Goal: Navigation & Orientation: Find specific page/section

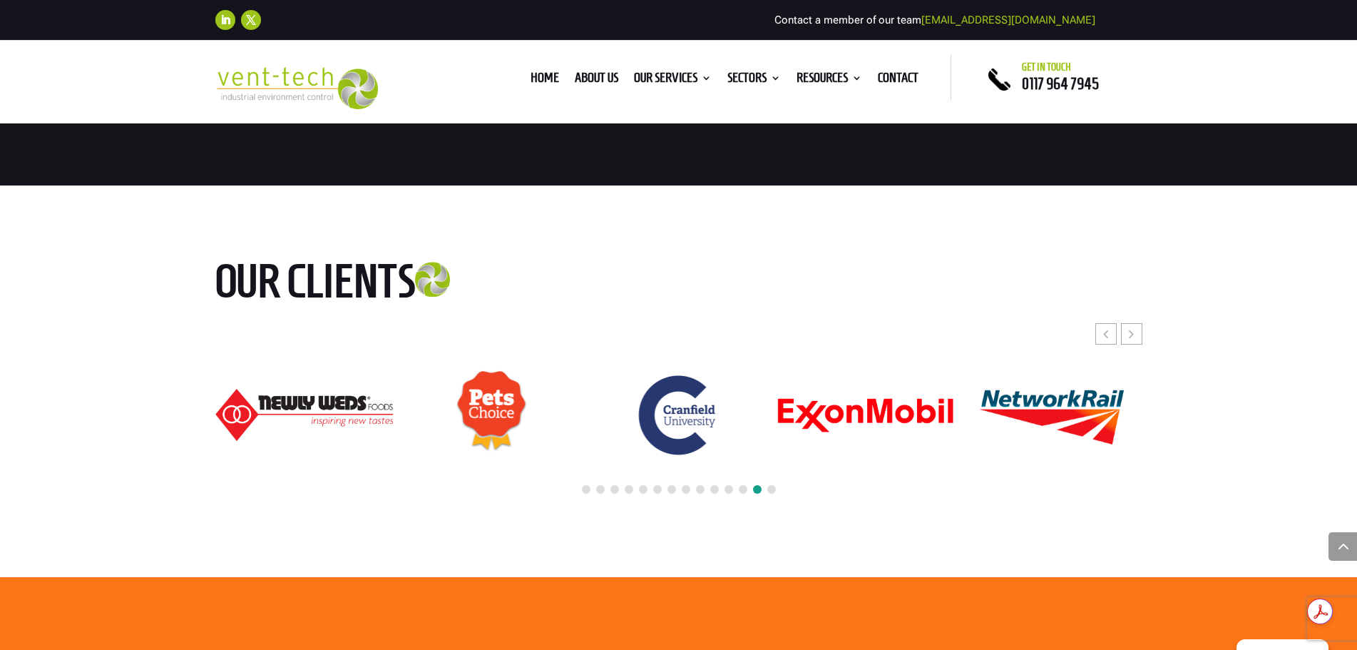
scroll to position [6490, 0]
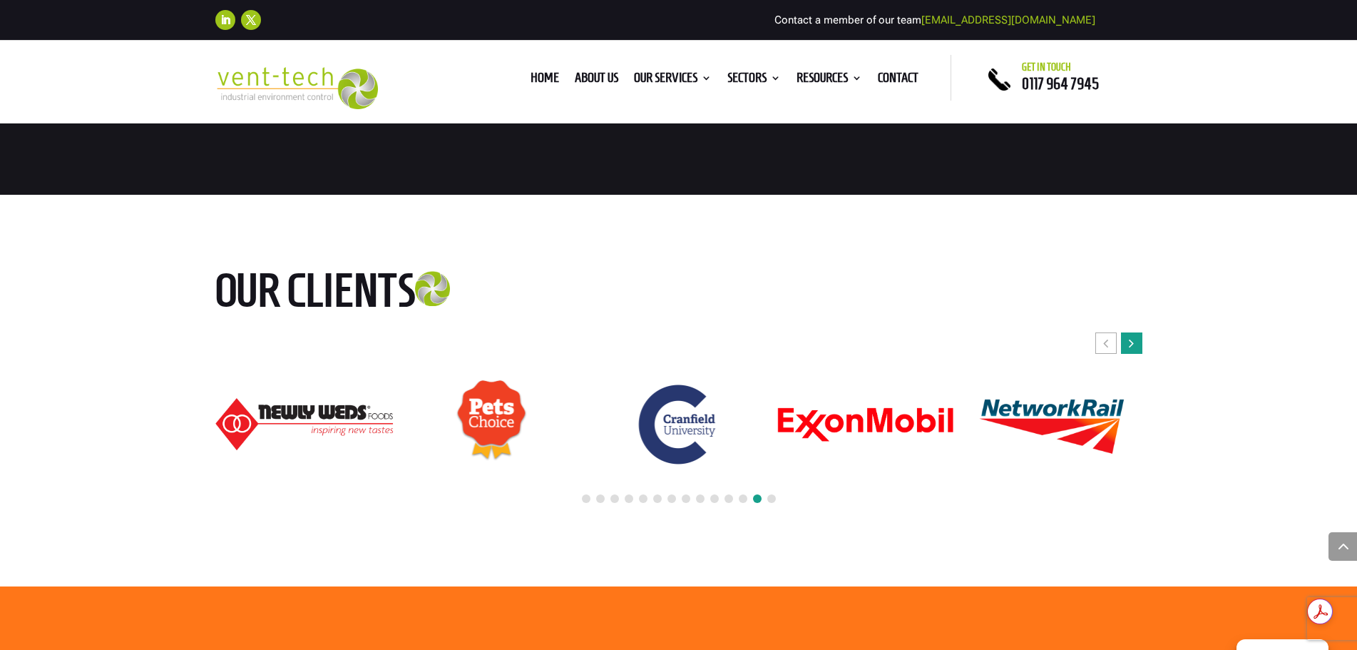
click at [1135, 332] on div "Next slide" at bounding box center [1131, 342] width 21 height 21
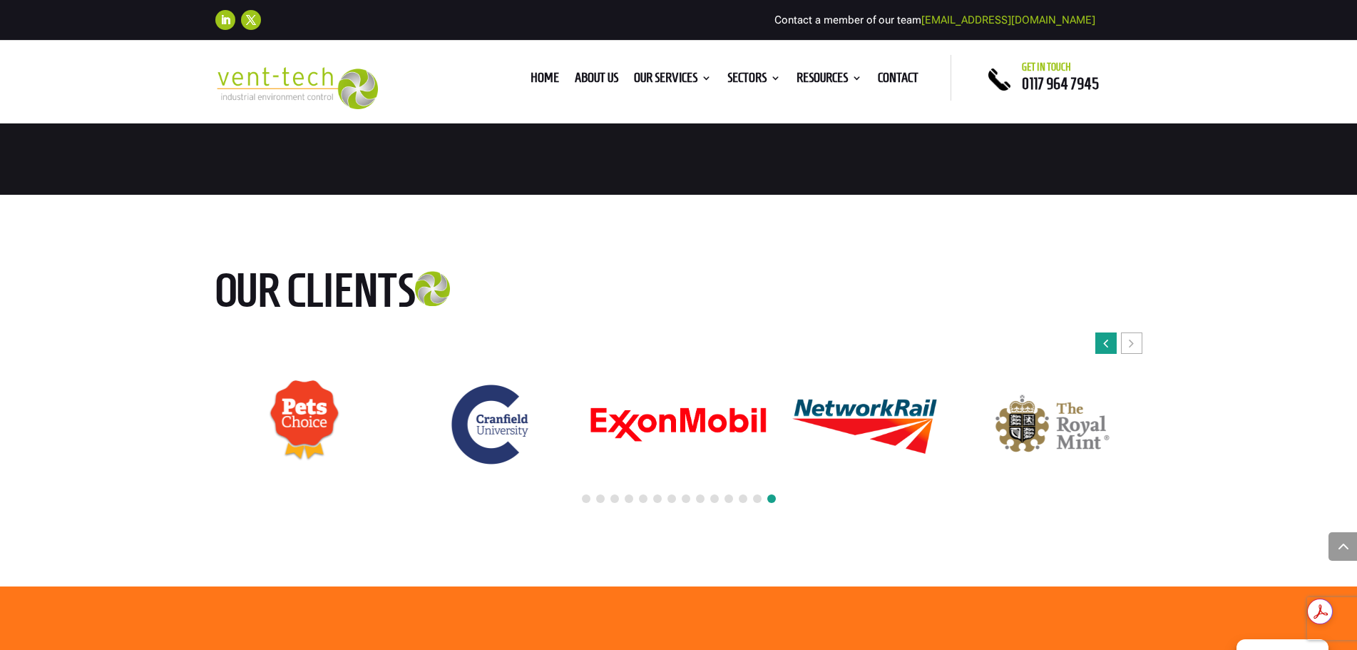
click at [1109, 332] on div "Previous slide" at bounding box center [1105, 342] width 21 height 21
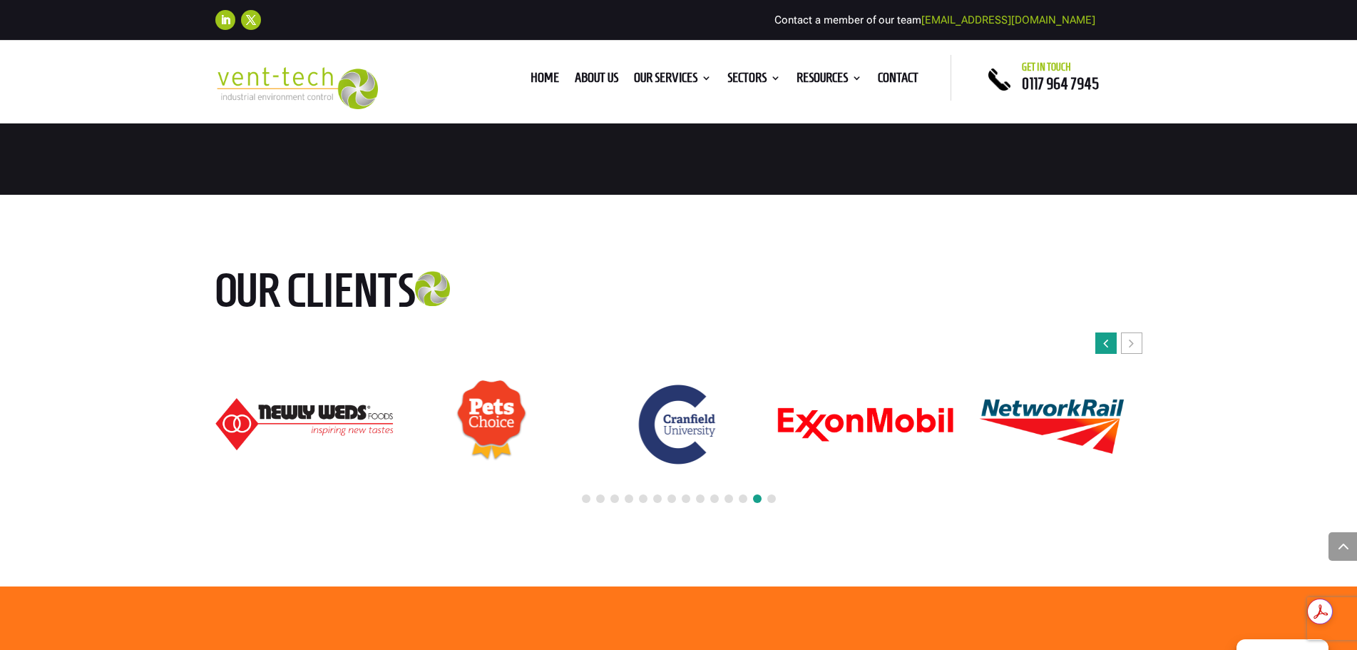
click at [1109, 332] on div "Previous slide" at bounding box center [1105, 342] width 21 height 21
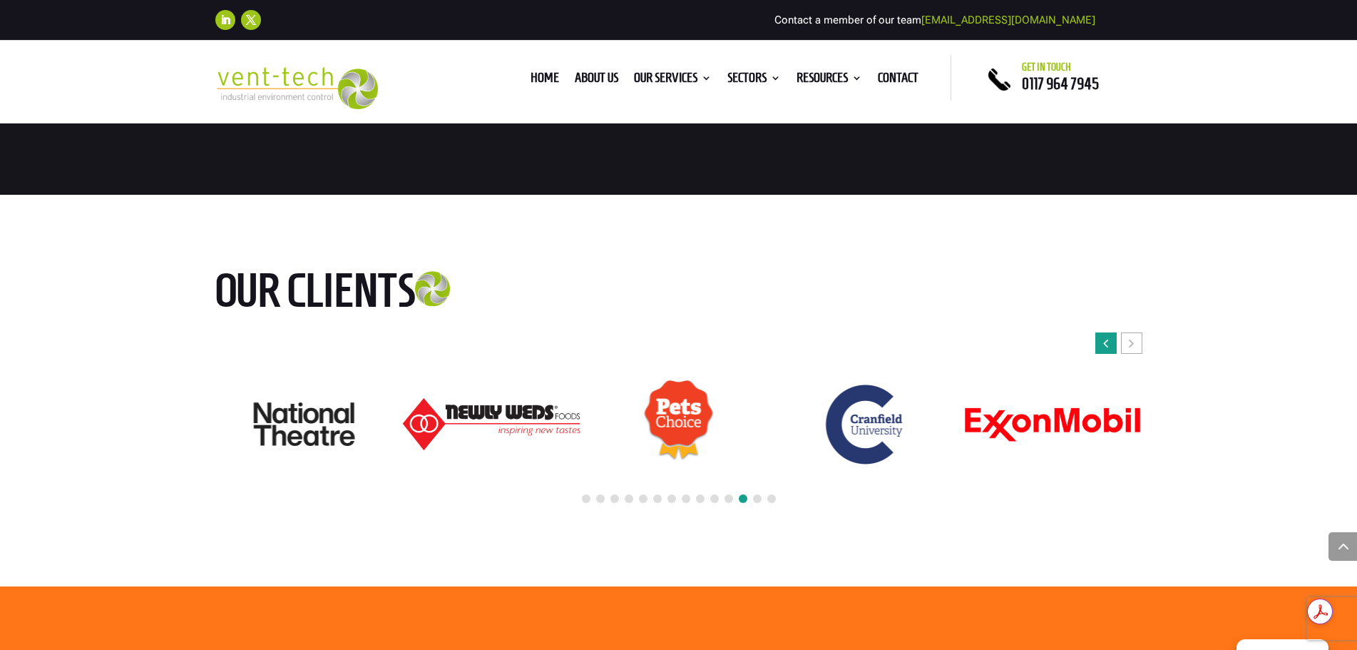
click at [1109, 332] on div "Previous slide" at bounding box center [1105, 342] width 21 height 21
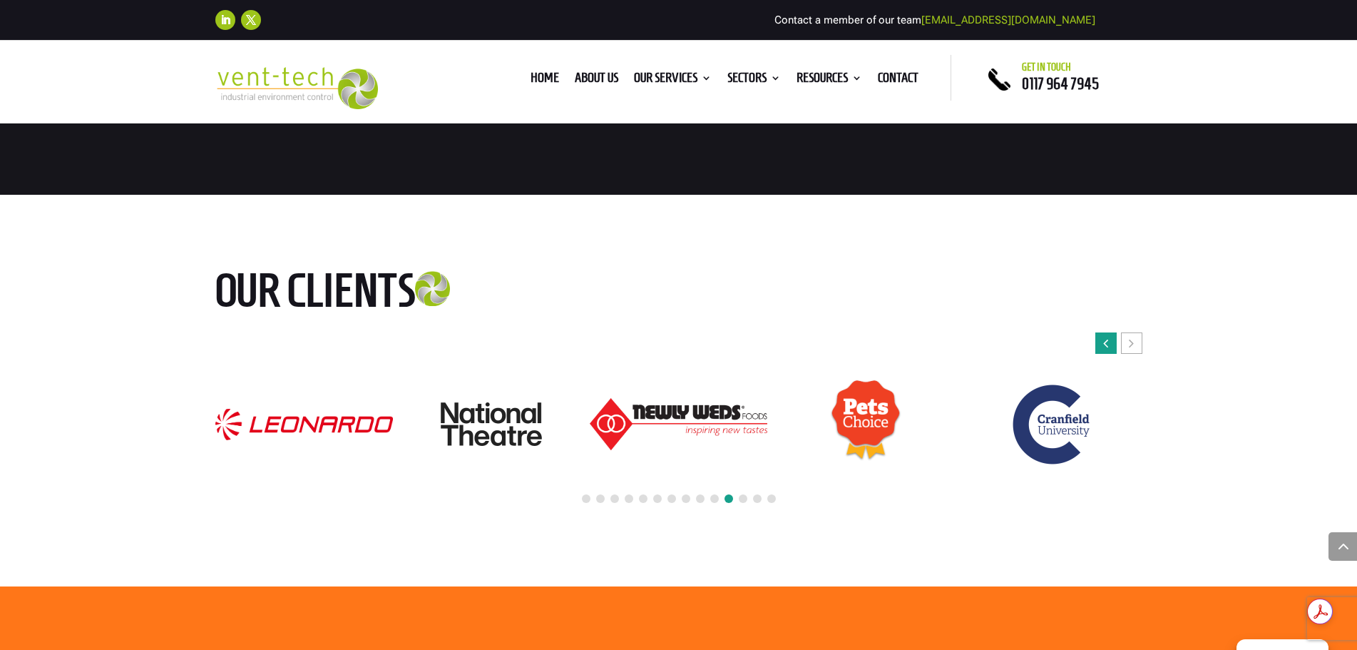
click at [1109, 332] on div "Previous slide" at bounding box center [1105, 342] width 21 height 21
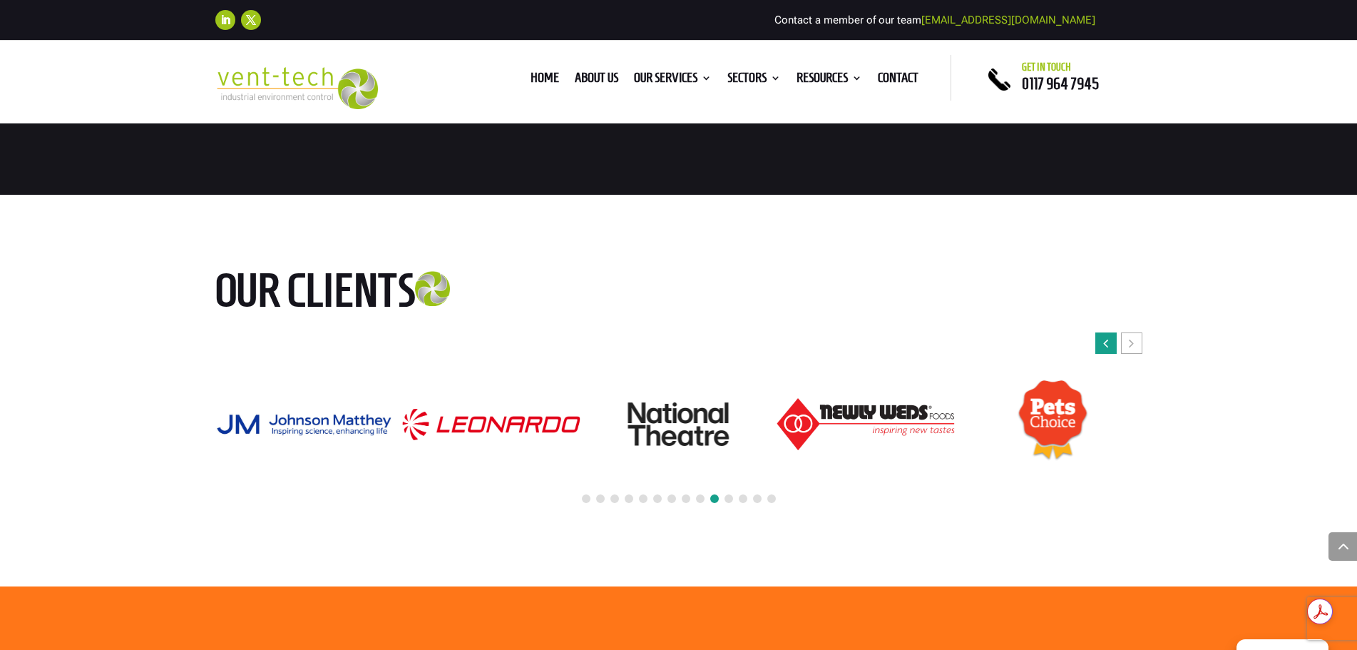
click at [1109, 332] on div "Previous slide" at bounding box center [1105, 342] width 21 height 21
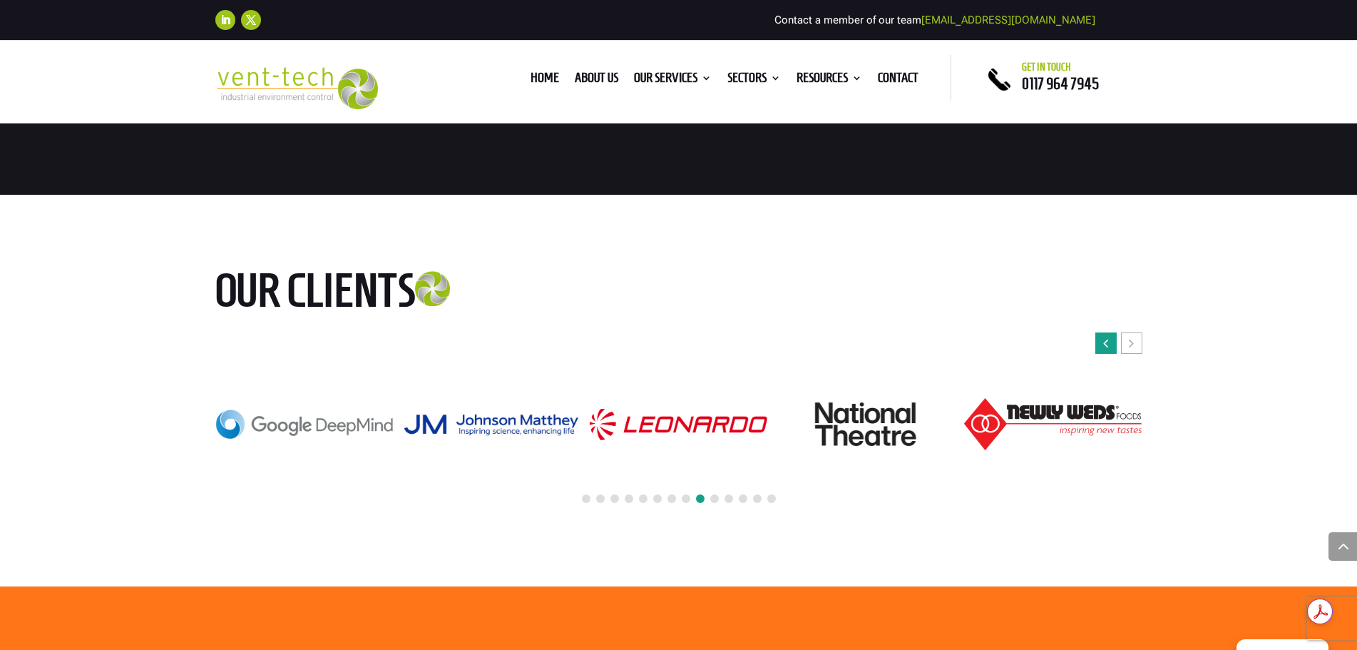
click at [1109, 332] on div "Previous slide" at bounding box center [1105, 342] width 21 height 21
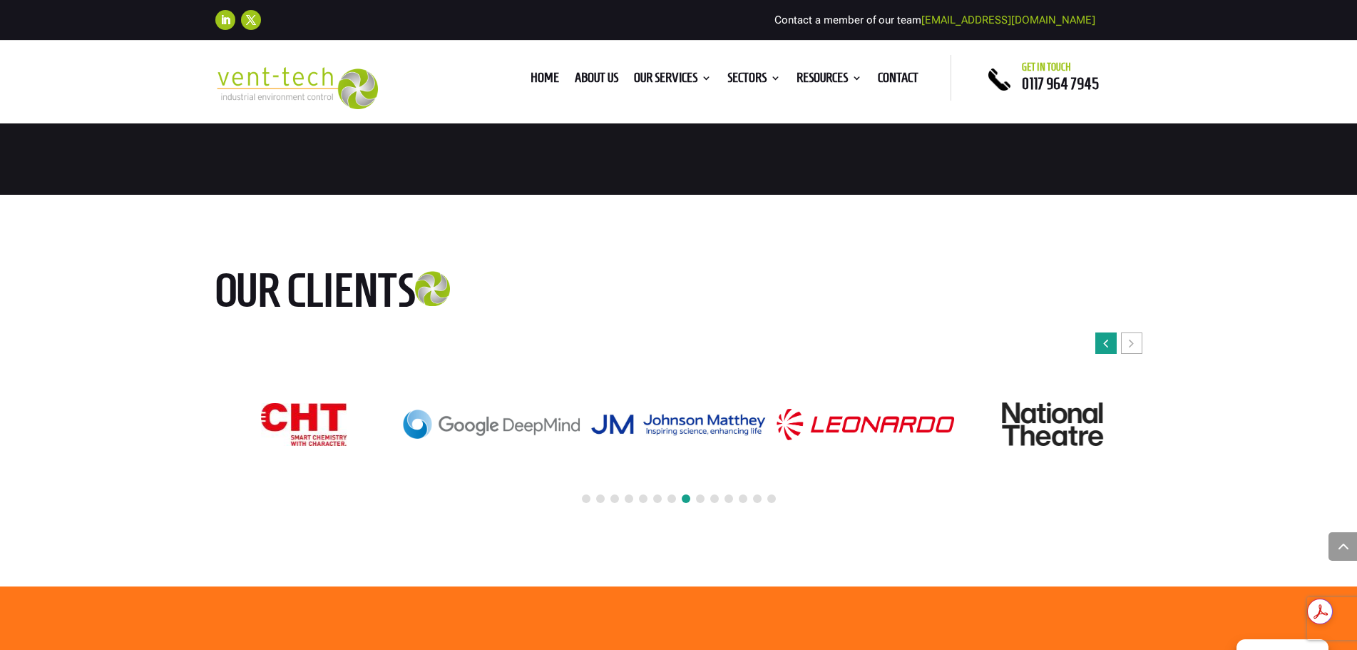
click at [1109, 332] on div "Previous slide" at bounding box center [1105, 342] width 21 height 21
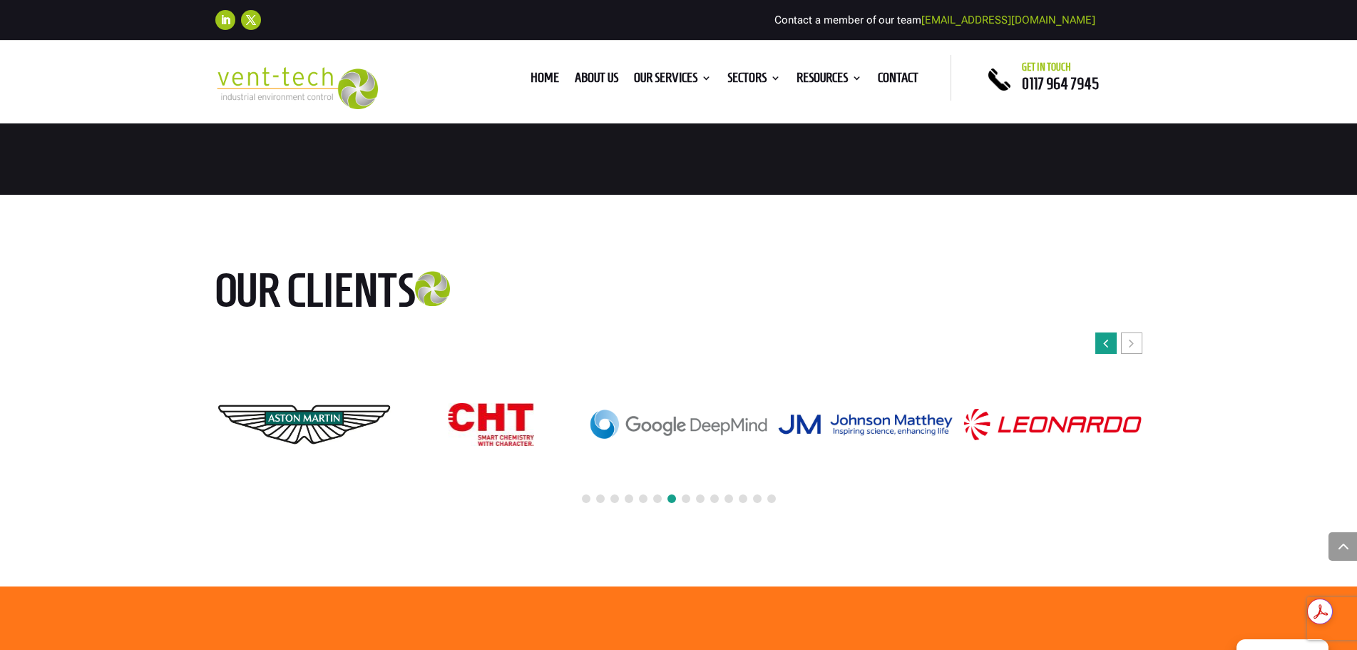
click at [1109, 332] on div "Previous slide" at bounding box center [1105, 342] width 21 height 21
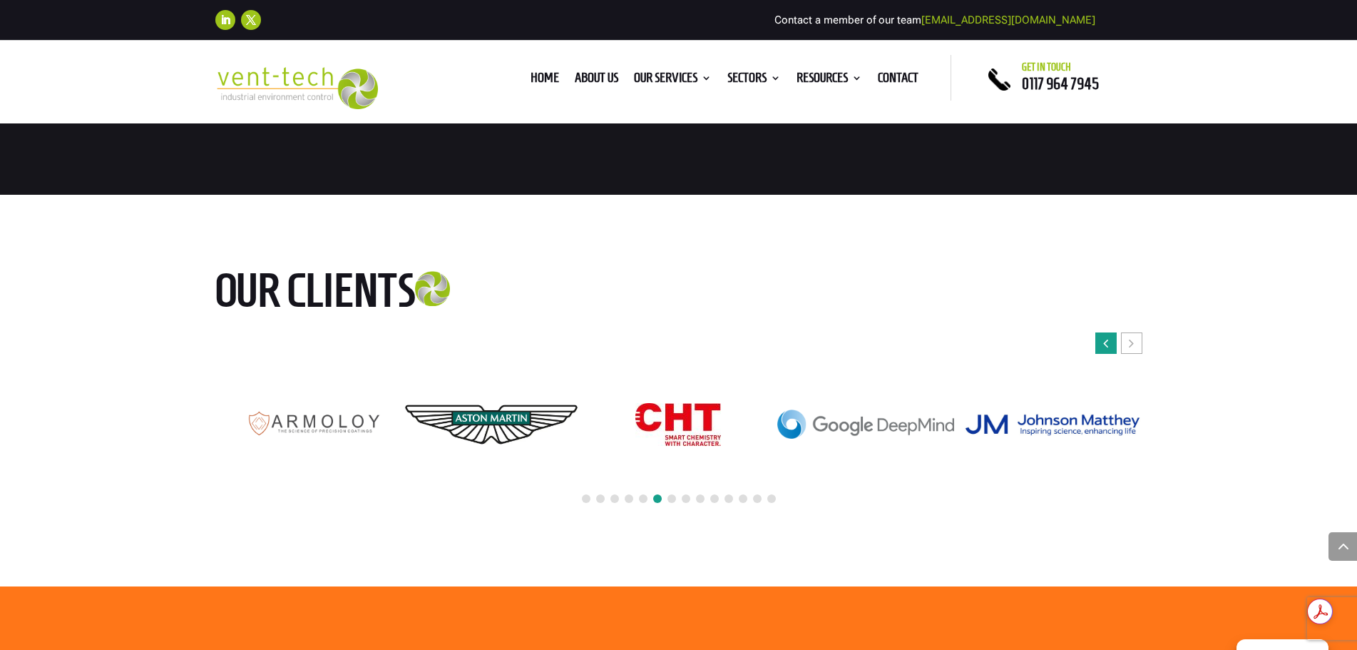
click at [1109, 332] on div "Previous slide" at bounding box center [1105, 342] width 21 height 21
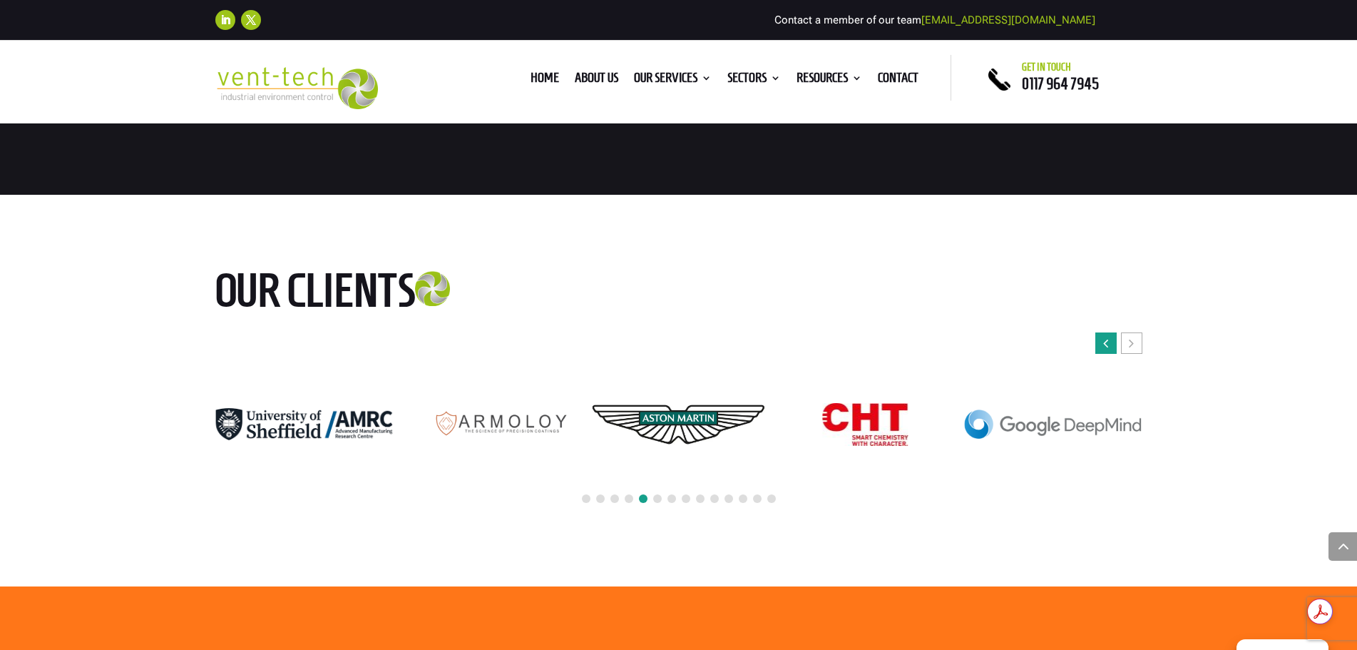
click at [1109, 332] on div "Previous slide" at bounding box center [1105, 342] width 21 height 21
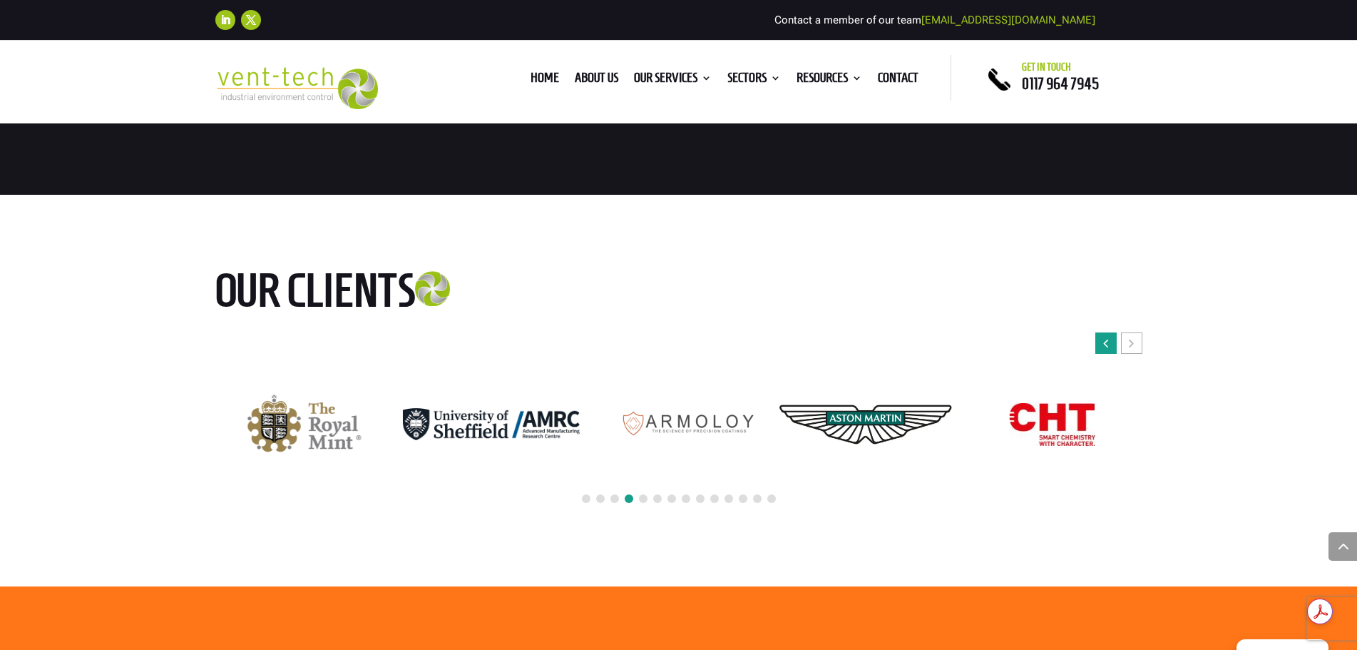
click at [1109, 332] on div "Previous slide" at bounding box center [1105, 342] width 21 height 21
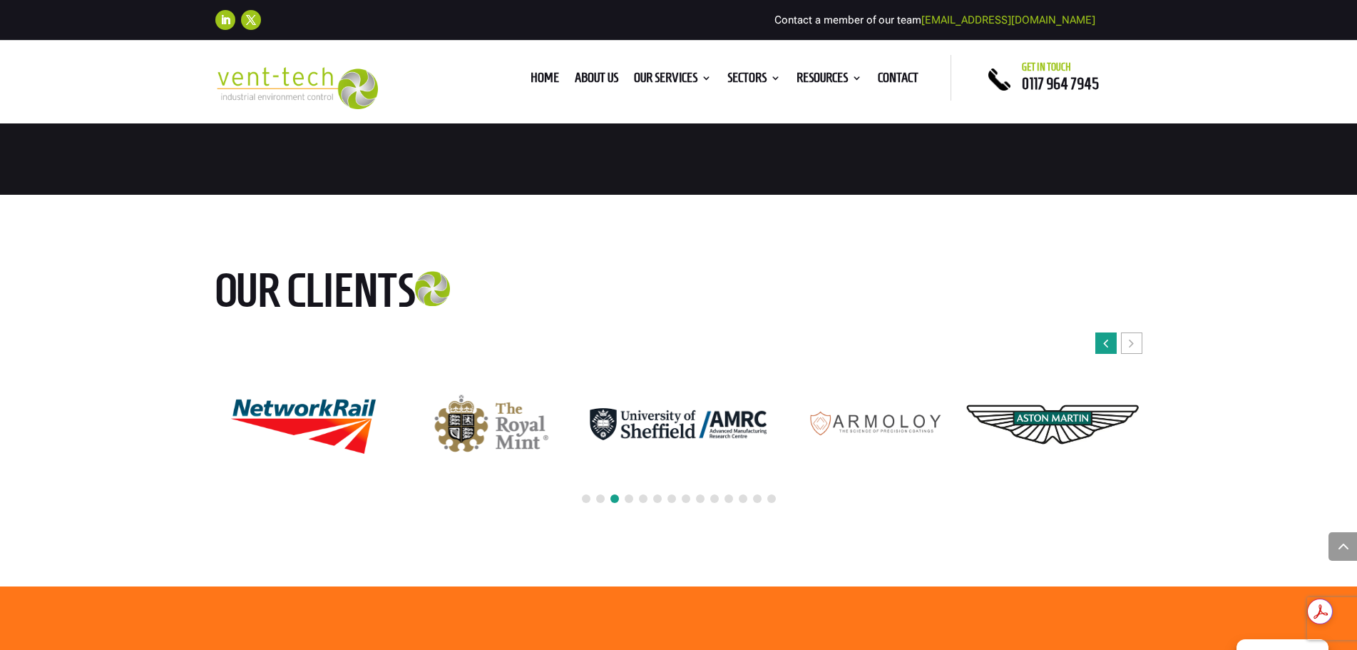
click at [1109, 332] on div "Previous slide" at bounding box center [1105, 342] width 21 height 21
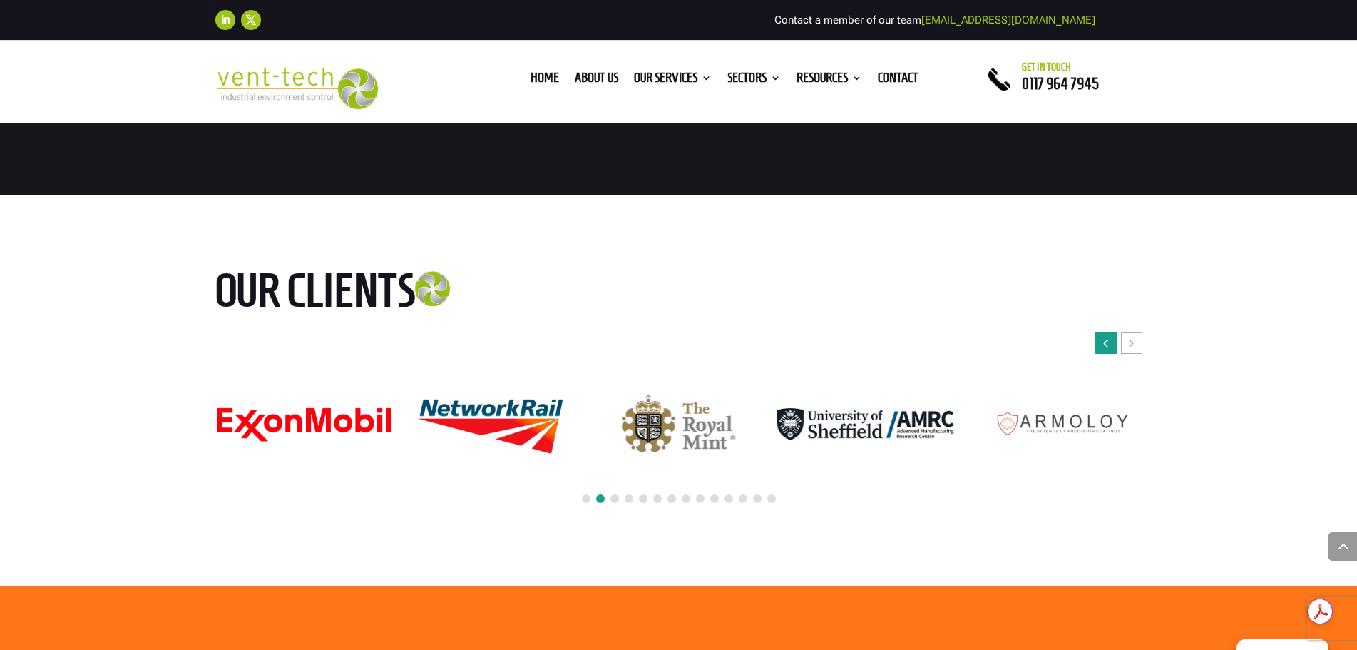
click at [1109, 332] on div "Previous slide" at bounding box center [1105, 342] width 21 height 21
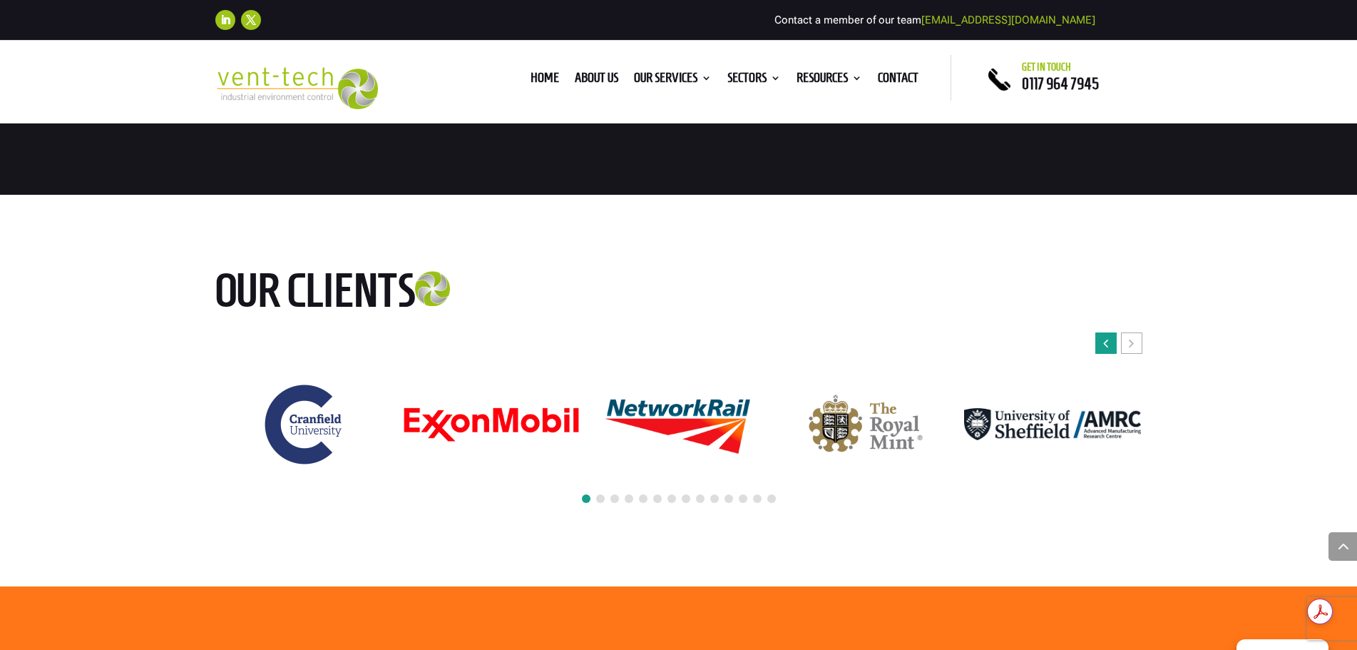
click at [1109, 332] on div "Previous slide" at bounding box center [1105, 342] width 21 height 21
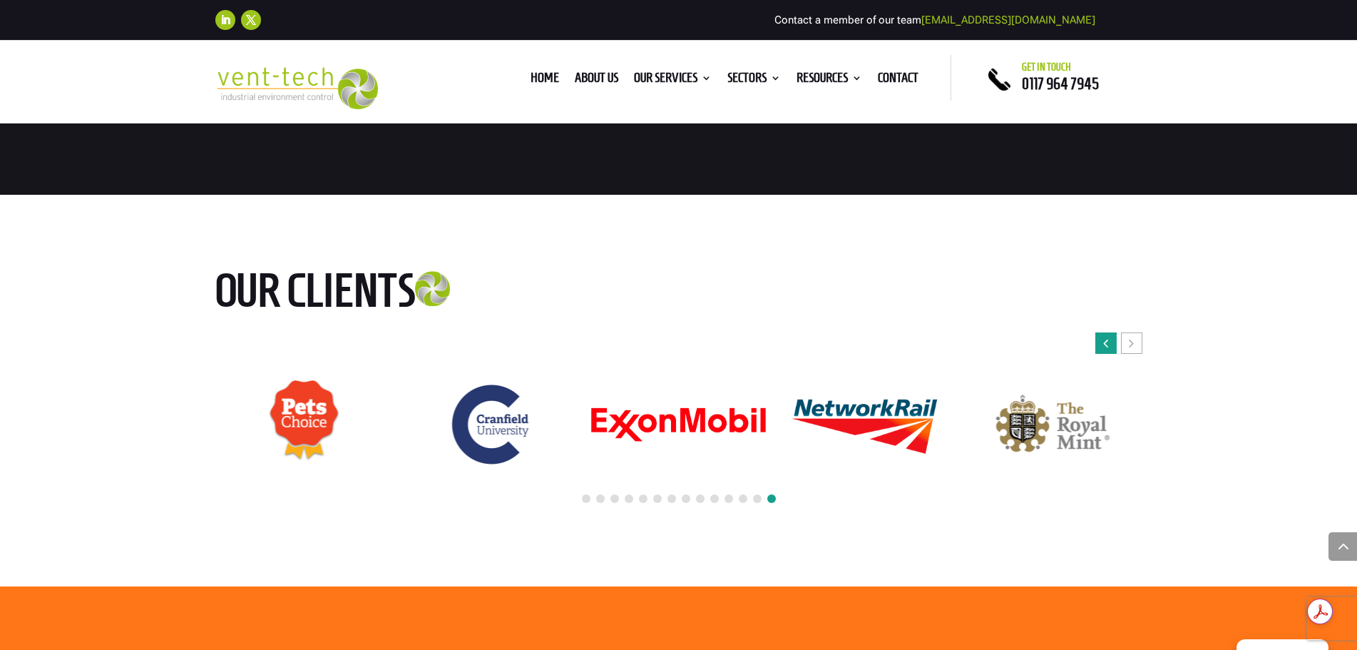
click at [1109, 332] on div "Previous slide" at bounding box center [1105, 342] width 21 height 21
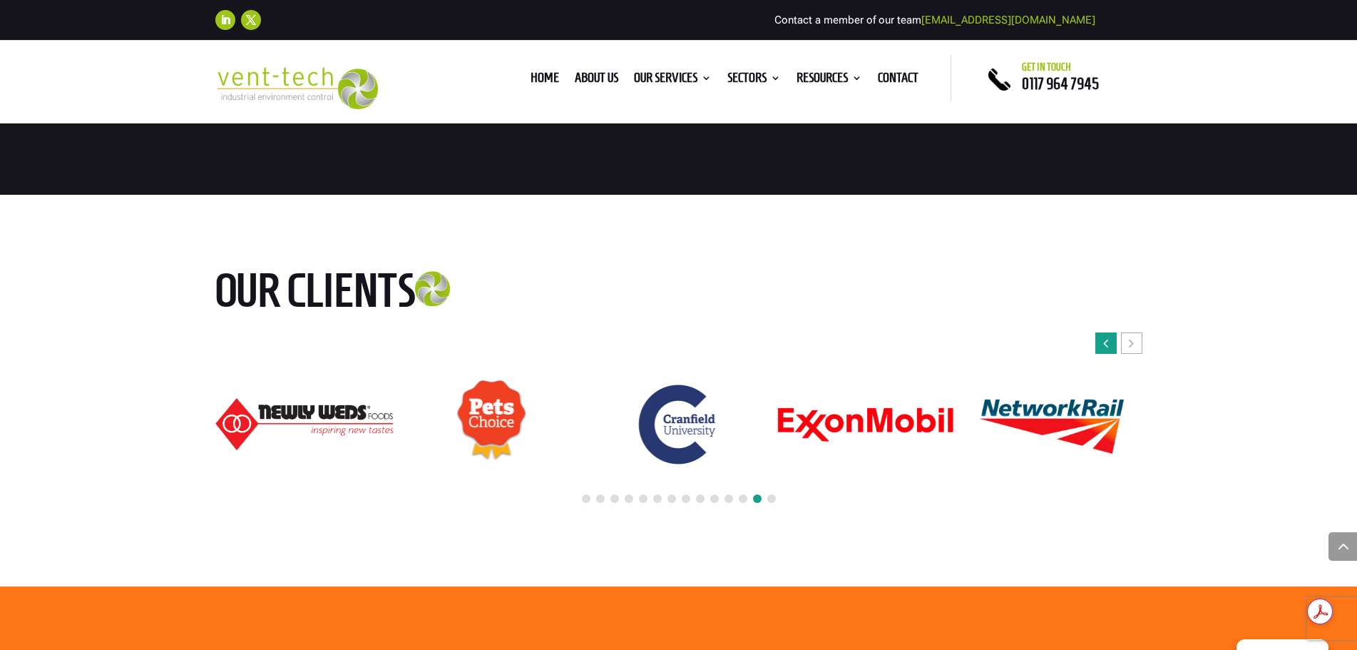
click at [1109, 332] on div "Previous slide" at bounding box center [1105, 342] width 21 height 21
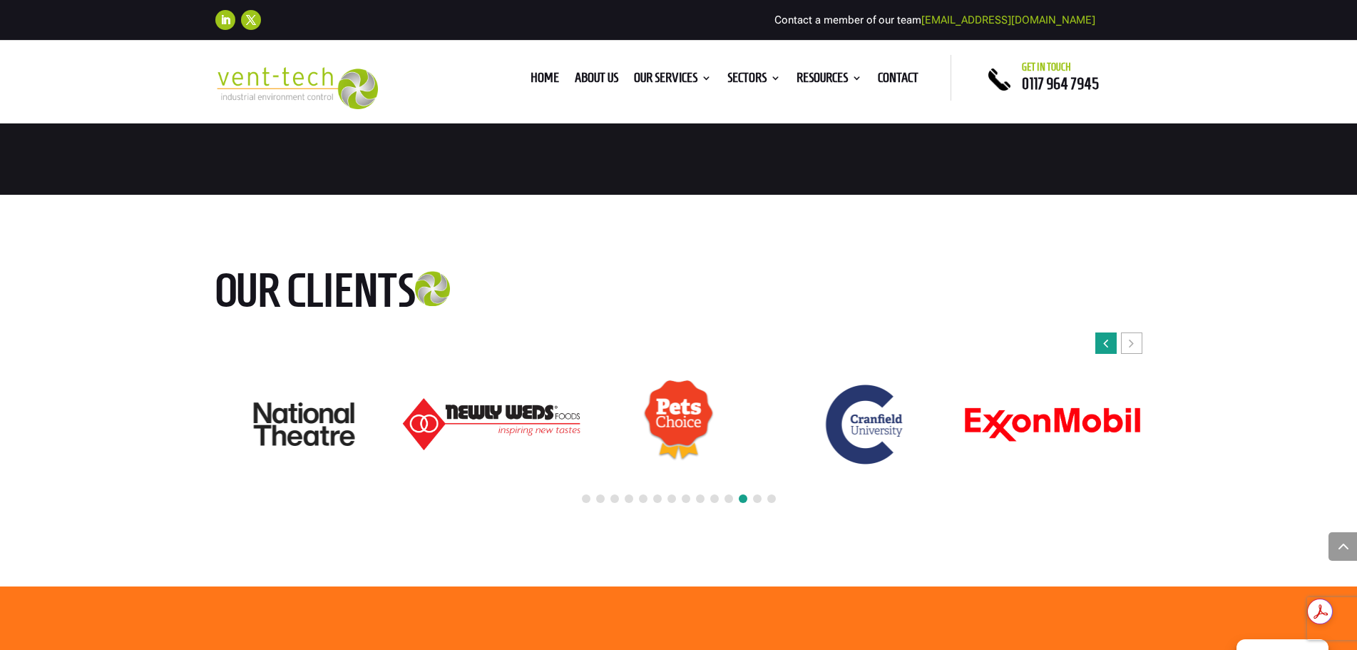
click at [1109, 332] on div "Previous slide" at bounding box center [1105, 342] width 21 height 21
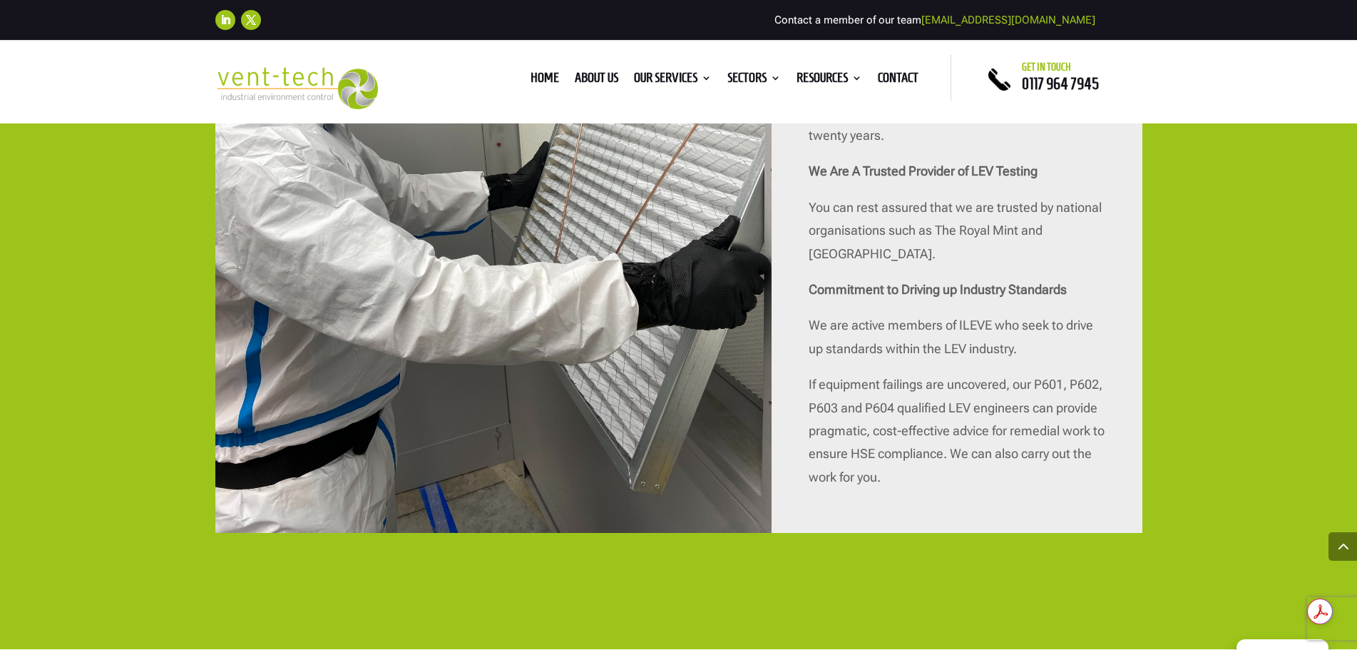
scroll to position [3352, 0]
